Goal: Find specific page/section

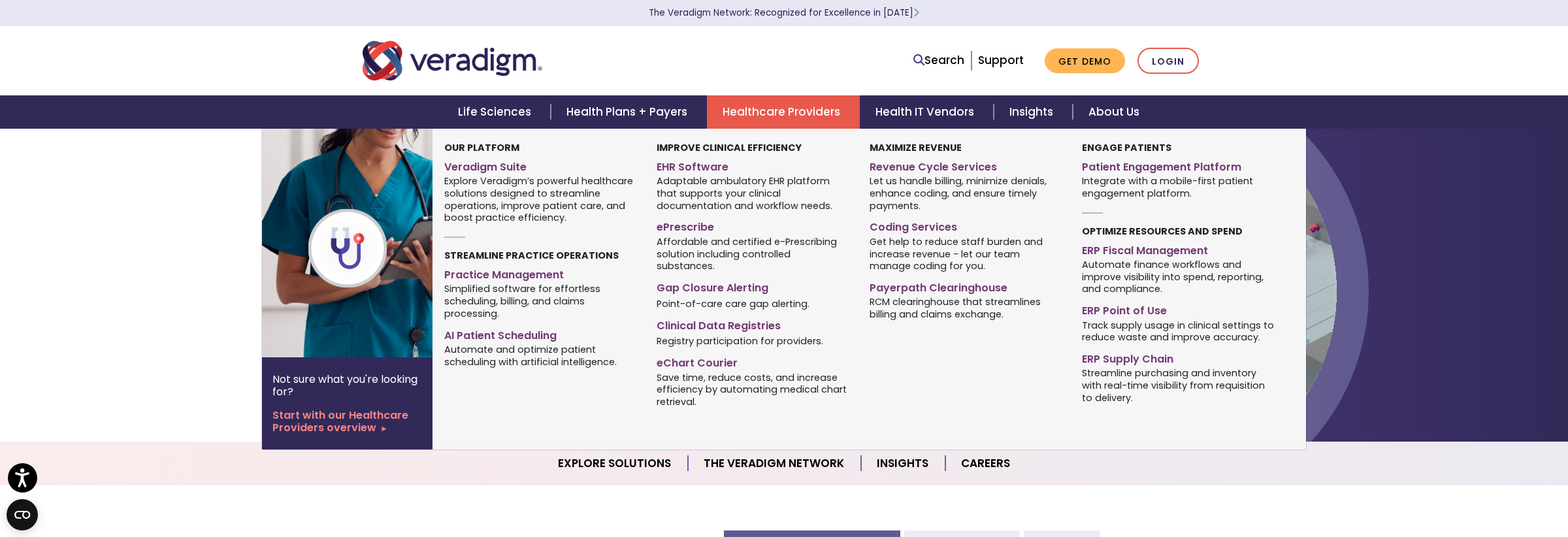
click at [777, 109] on link "Healthcare Providers" at bounding box center [783, 112] width 152 height 34
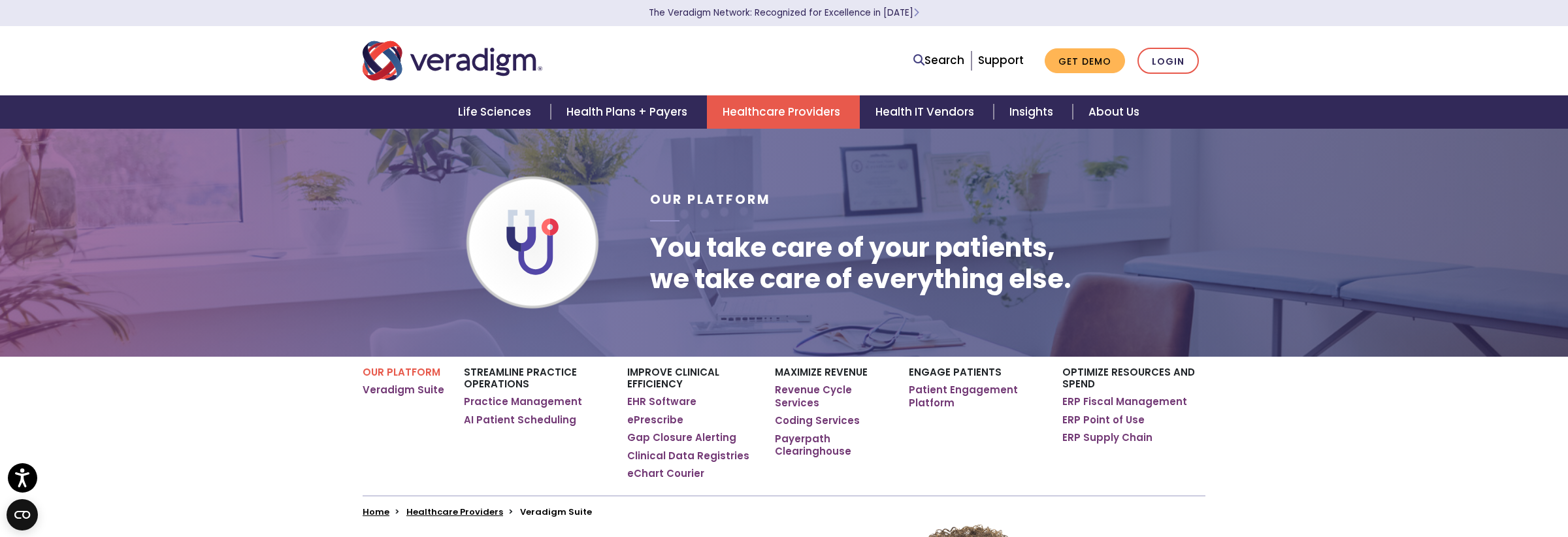
click at [767, 43] on div "Search Support Get Demo Login" at bounding box center [784, 61] width 863 height 43
